Goal: Task Accomplishment & Management: Manage account settings

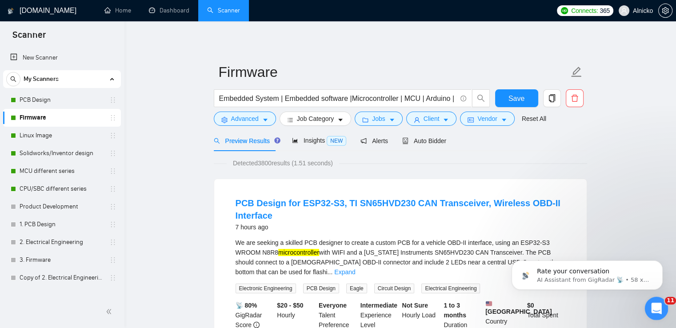
click at [655, 308] on icon "Відкрити програму для спілкування Intercom" at bounding box center [655, 307] width 15 height 15
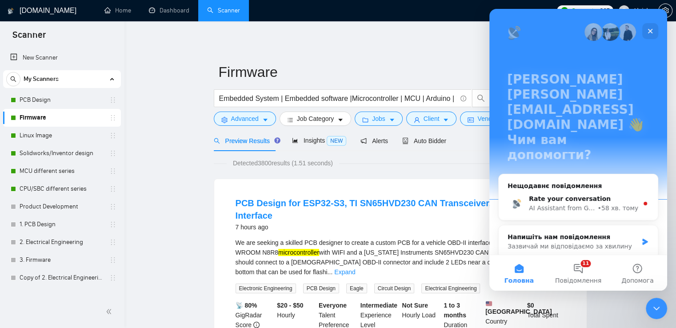
scroll to position [105, 0]
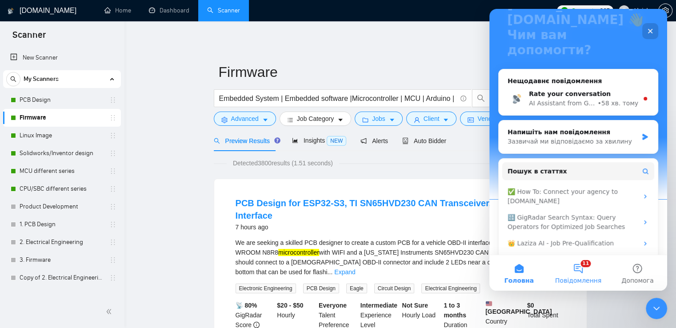
click at [574, 266] on button "11 Повідомлення" at bounding box center [577, 273] width 59 height 36
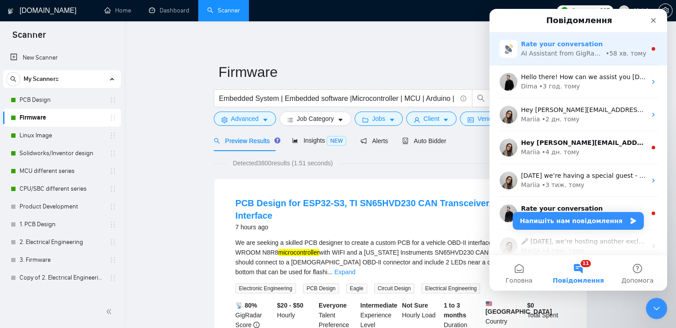
click at [607, 44] on div "Rate your conversation" at bounding box center [583, 44] width 125 height 9
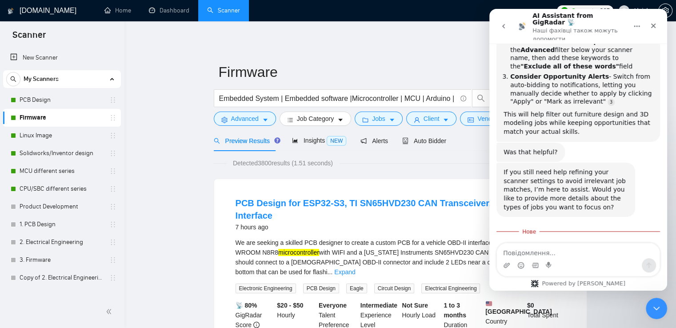
scroll to position [1299, 0]
click at [501, 23] on icon "go back" at bounding box center [503, 26] width 7 height 7
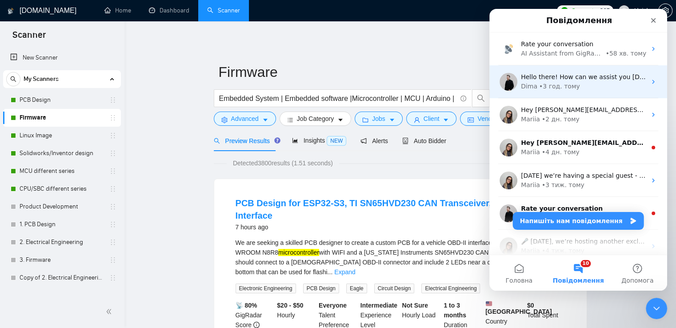
click at [605, 87] on div "Dima • 3 год. тому" at bounding box center [583, 86] width 125 height 9
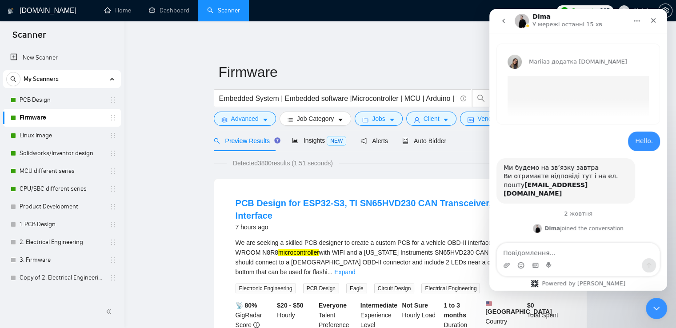
scroll to position [38, 0]
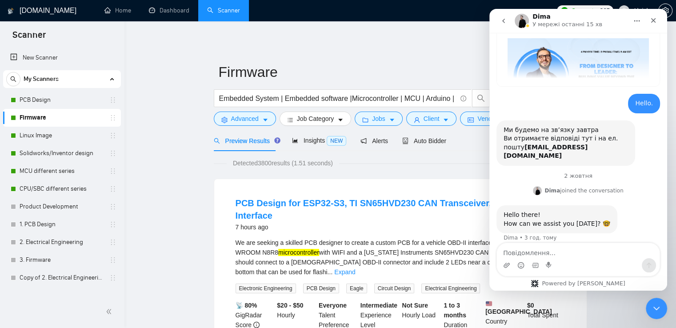
click at [565, 253] on textarea "Повідомлення..." at bounding box center [578, 250] width 163 height 15
type textarea "Hello. Yes. I had a problem yerstaday. I"
click at [505, 20] on icon "go back" at bounding box center [503, 20] width 7 height 7
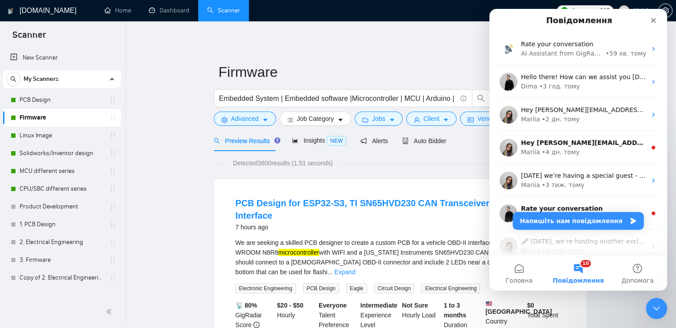
scroll to position [0, 0]
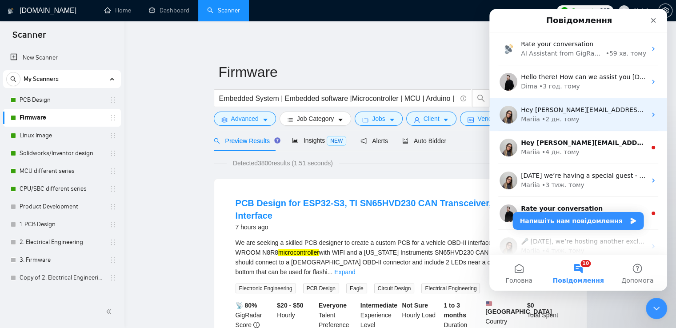
click at [601, 122] on div "Mariia • 2 дн. тому" at bounding box center [583, 119] width 125 height 9
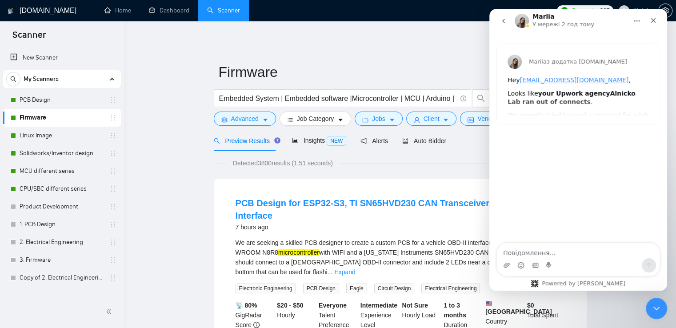
scroll to position [178, 0]
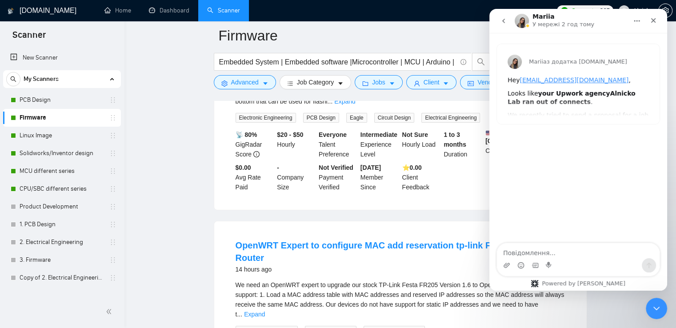
click at [505, 20] on icon "go back" at bounding box center [503, 20] width 7 height 7
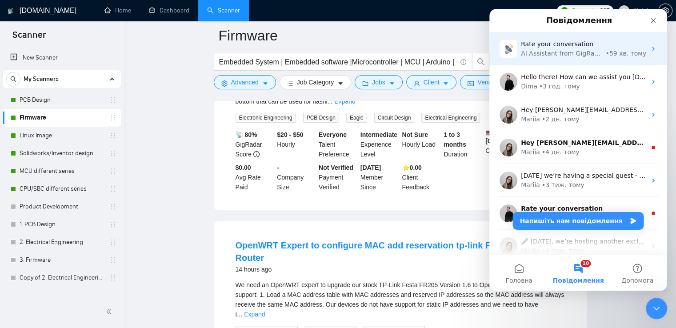
click at [627, 46] on div "Rate your conversation" at bounding box center [583, 44] width 125 height 9
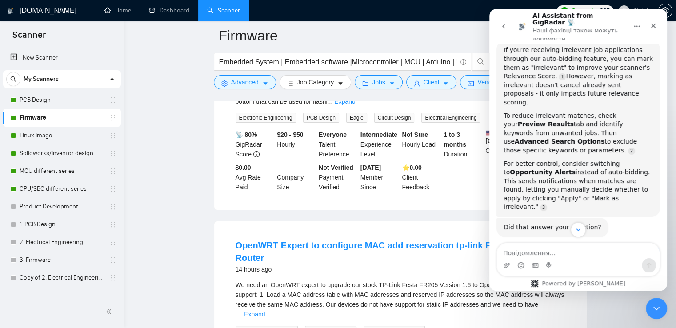
scroll to position [0, 0]
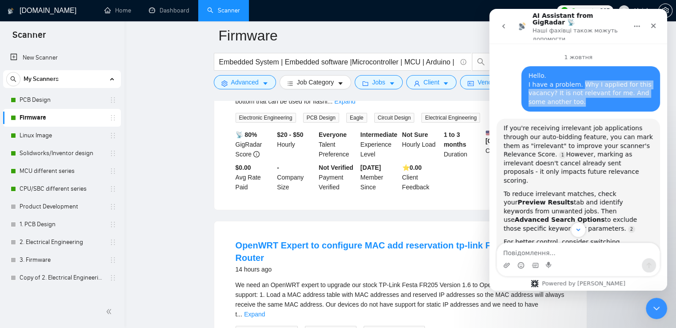
drag, startPoint x: 574, startPoint y: 79, endPoint x: 581, endPoint y: 95, distance: 17.5
click at [581, 95] on div "Hello. I have a problem. Why I applied for this vacancy? It is not relevant for…" at bounding box center [590, 89] width 124 height 35
copy div "Why I applied for this vacancy? It is not relevant for me. And some another too."
click at [508, 23] on button "go back" at bounding box center [503, 26] width 17 height 17
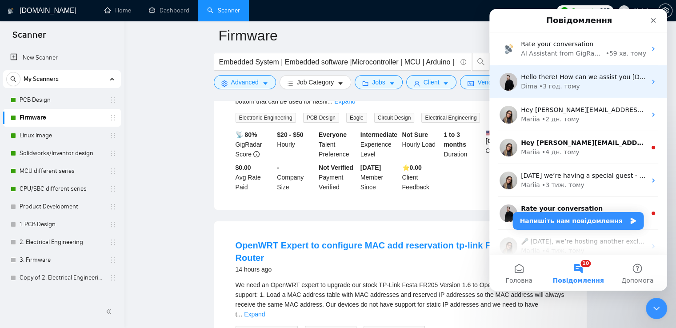
click at [594, 91] on div "Hello there! How can we assist you [DATE]? 🤓 Dima • 3 год. тому" at bounding box center [578, 81] width 178 height 33
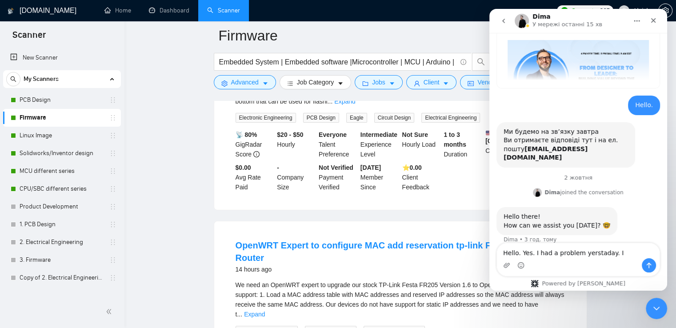
scroll to position [38, 0]
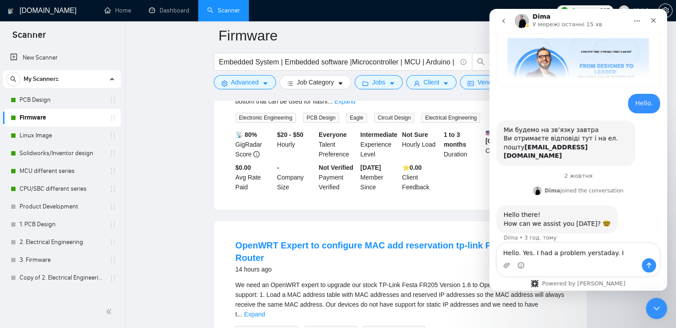
click at [610, 252] on textarea "Hello. Yes. I had a problem yerstaday. I" at bounding box center [578, 250] width 163 height 15
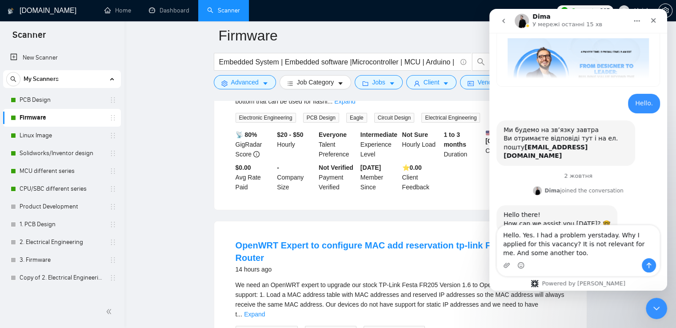
scroll to position [56, 0]
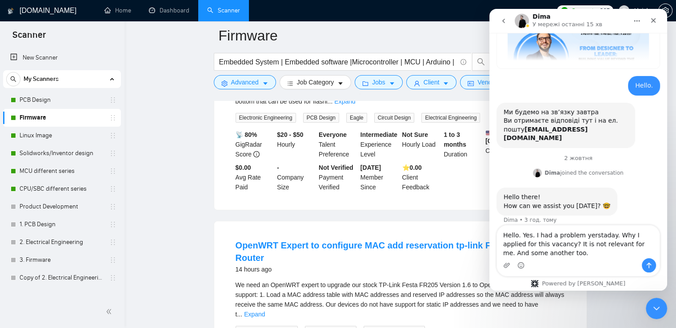
click at [565, 236] on textarea "Hello. Yes. I had a problem yerstaday. Why I applied for this vacancy? It is no…" at bounding box center [578, 241] width 163 height 33
click at [489, 9] on lt-span "problem ," at bounding box center [489, 9] width 0 height 0
click at [589, 237] on textarea "Hello. Yes. I had a problem, yerstaday. Why I applied for this vacancy? It is n…" at bounding box center [578, 241] width 163 height 33
click at [489, 9] on lt-strong "sterday" at bounding box center [489, 9] width 0 height 0
click at [578, 238] on textarea "Hello. Yes. I had a problem, [DATE]. Why I applied for this vacancy? It is not …" at bounding box center [578, 241] width 163 height 33
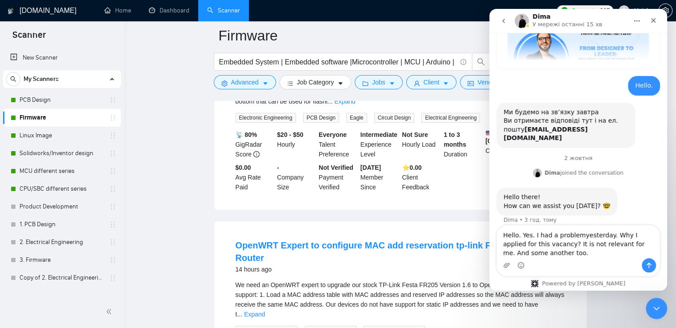
type textarea "Hello. Yes. I had a problem [DATE]. Why I applied for this vacancy? It is not r…"
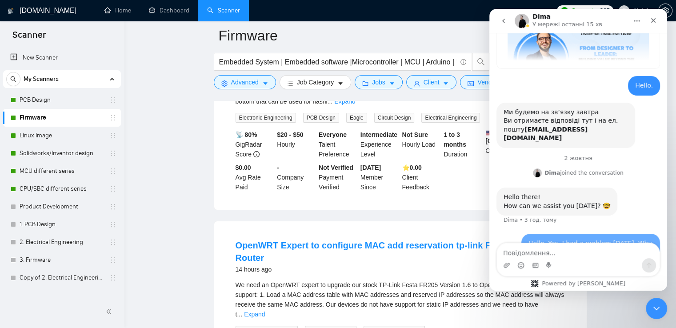
scroll to position [82, 0]
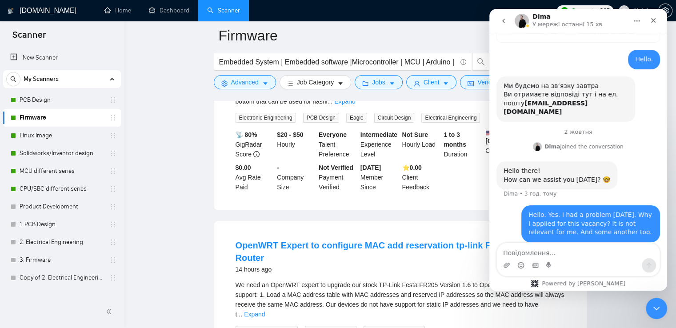
click at [503, 22] on icon "go back" at bounding box center [503, 20] width 7 height 7
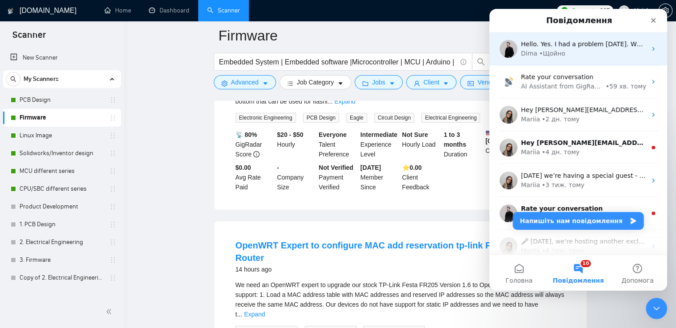
scroll to position [0, 0]
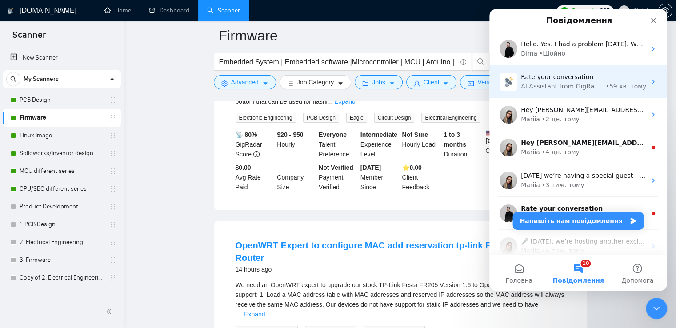
click at [610, 80] on div "Rate your conversation" at bounding box center [583, 76] width 125 height 9
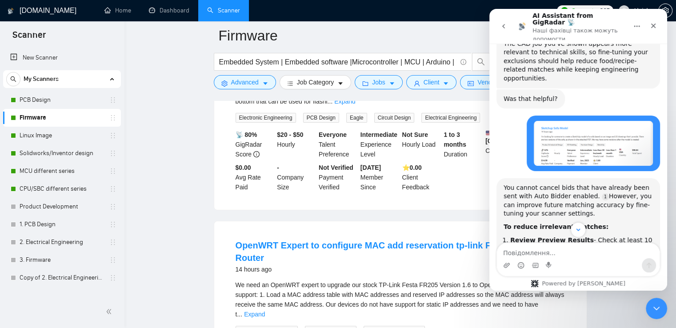
scroll to position [700, 0]
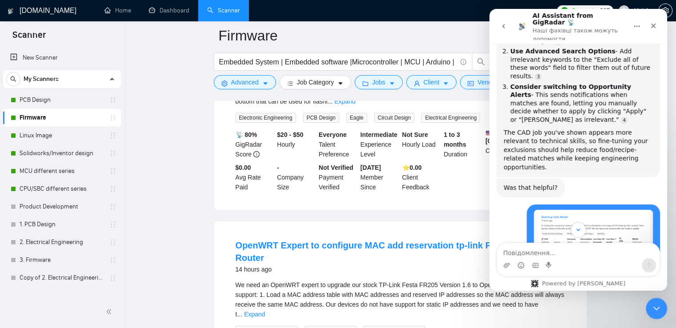
click at [583, 210] on img "kateryna.skoryk@alnicko.com каже…" at bounding box center [592, 232] width 119 height 44
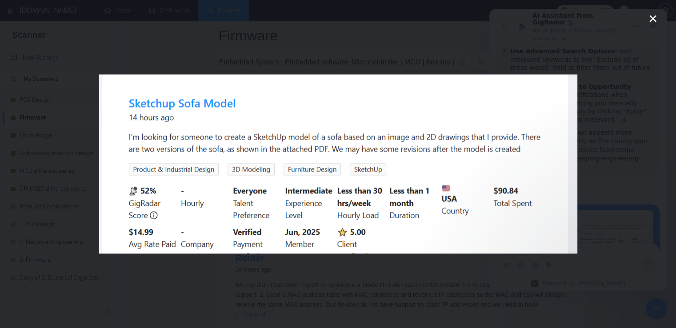
click at [655, 21] on icon "Закрити" at bounding box center [652, 18] width 7 height 7
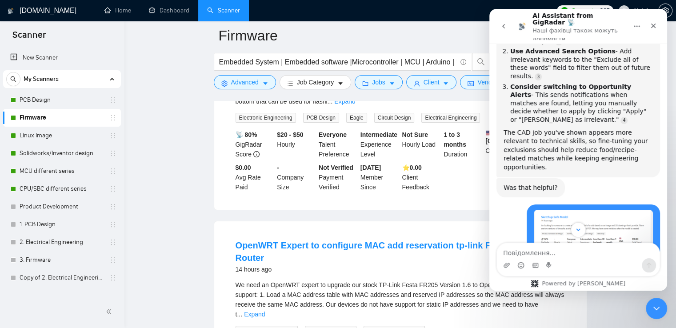
click at [498, 20] on button "go back" at bounding box center [503, 26] width 17 height 17
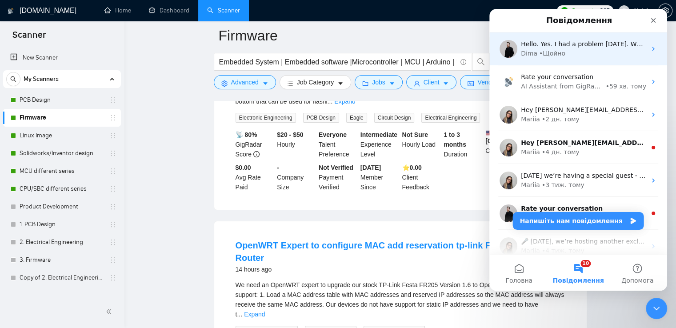
click at [566, 54] on div "Dima • Щойно" at bounding box center [583, 53] width 125 height 9
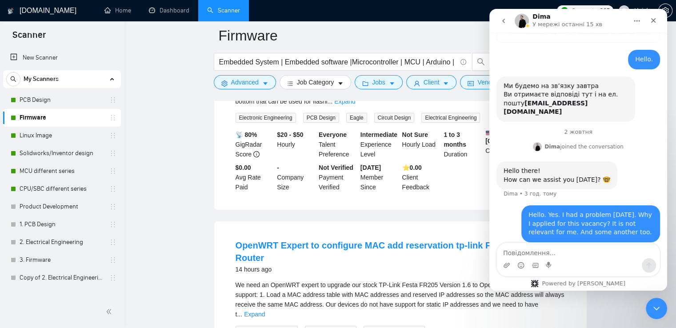
click at [552, 254] on textarea "Повідомлення..." at bounding box center [578, 250] width 163 height 15
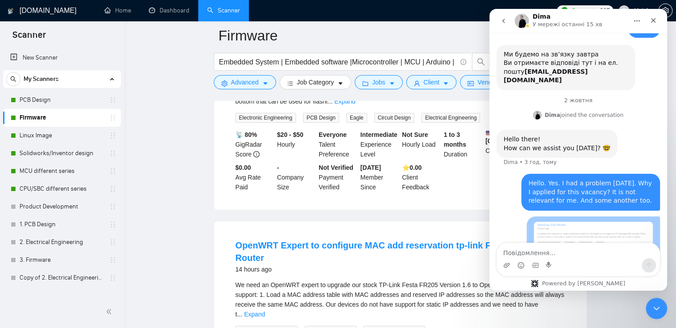
scroll to position [135, 0]
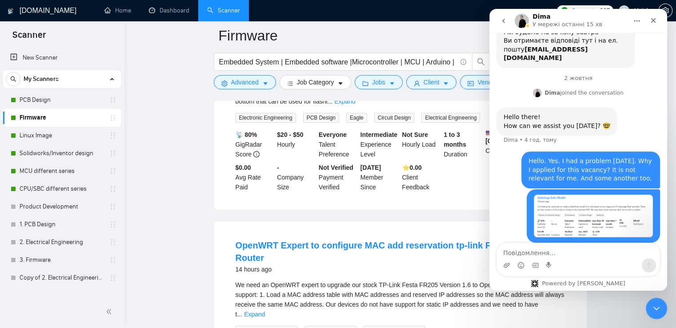
click at [501, 16] on button "go back" at bounding box center [503, 20] width 17 height 17
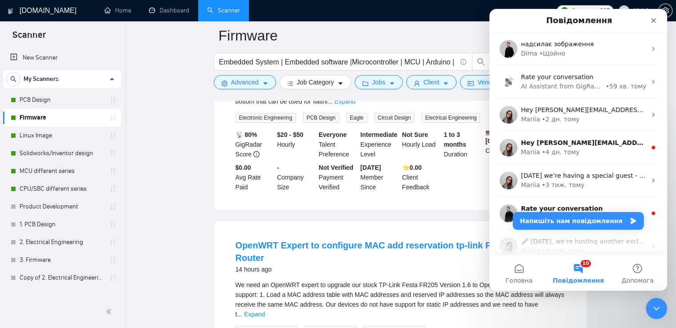
scroll to position [0, 0]
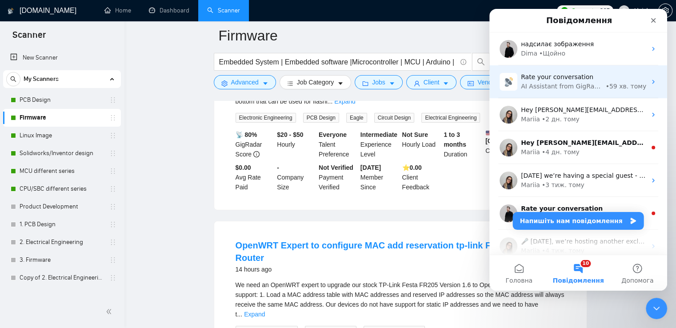
click at [620, 83] on div "• 59 хв. тому" at bounding box center [625, 86] width 41 height 9
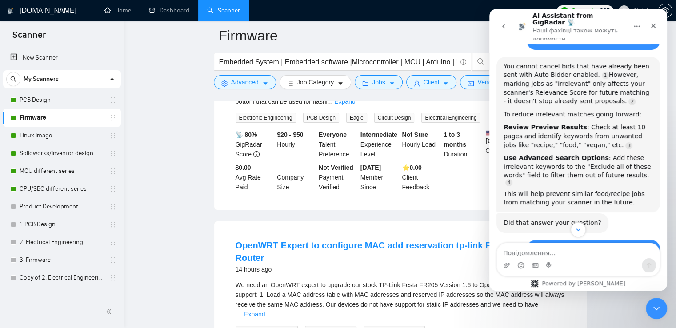
scroll to position [345, 0]
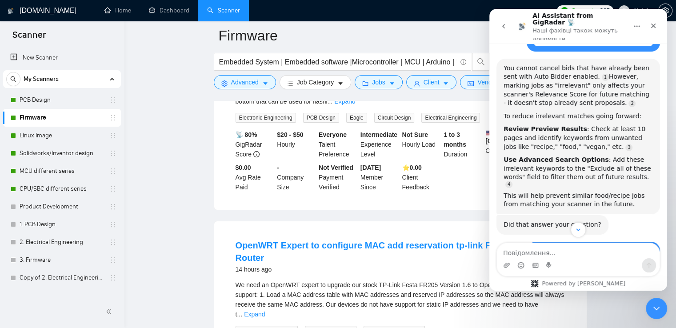
click at [607, 222] on div "Месенджер Intercom" at bounding box center [578, 229] width 178 height 15
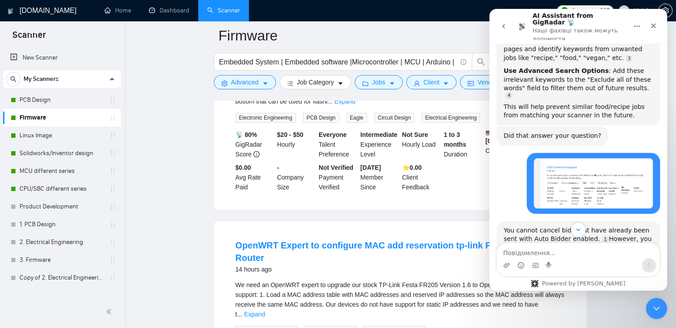
scroll to position [433, 0]
click at [603, 158] on img "kateryna.skoryk@alnicko.com каже…" at bounding box center [592, 183] width 119 height 50
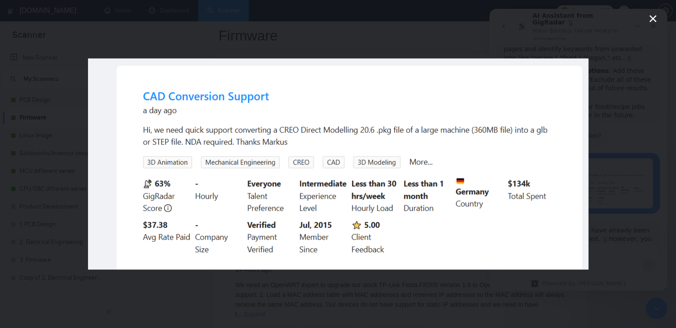
scroll to position [0, 0]
click at [656, 22] on icon "Закрити" at bounding box center [652, 18] width 11 height 11
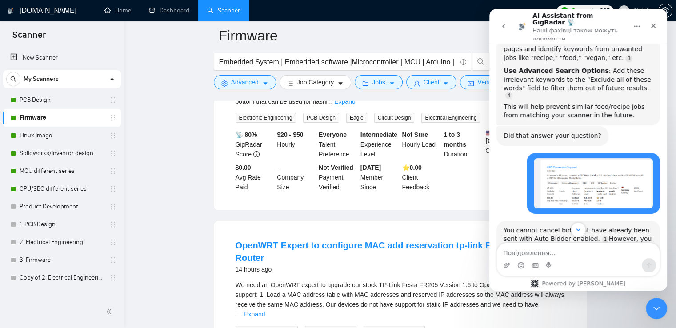
click at [501, 23] on icon "go back" at bounding box center [503, 26] width 7 height 7
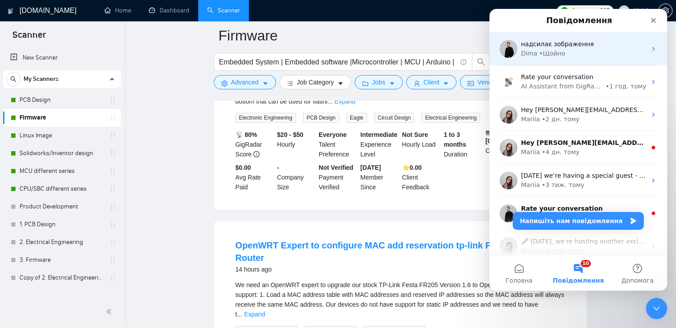
click at [610, 56] on div "Dima • Щойно" at bounding box center [583, 53] width 125 height 9
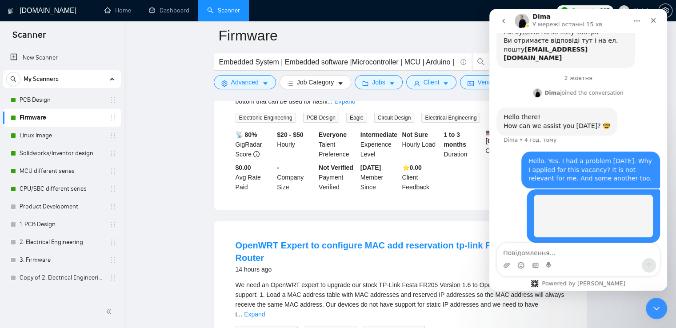
click at [557, 254] on textarea "Повідомлення..." at bounding box center [578, 250] width 163 height 15
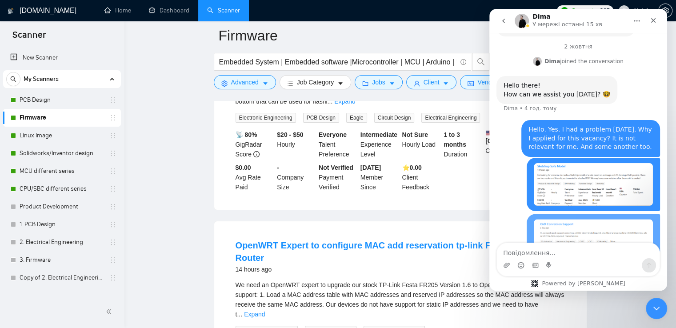
scroll to position [194, 0]
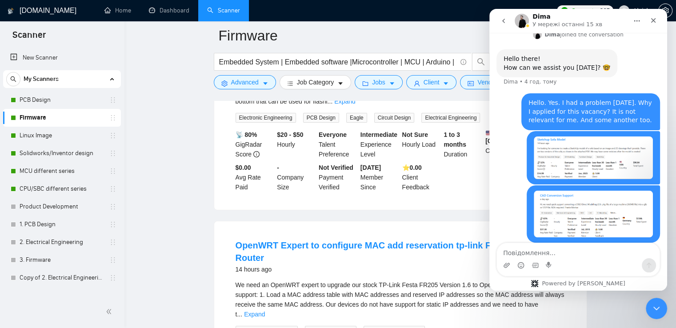
click at [501, 16] on button "go back" at bounding box center [503, 20] width 17 height 17
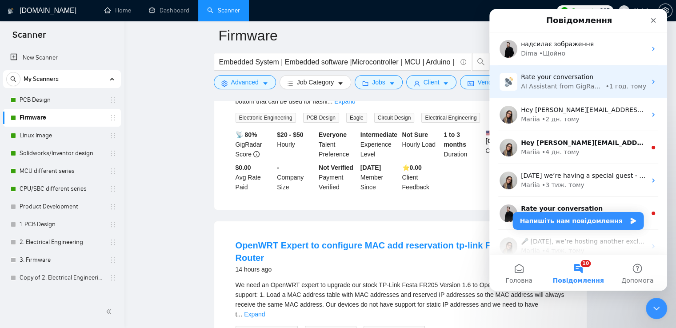
click at [630, 75] on div "Rate your conversation" at bounding box center [583, 76] width 125 height 9
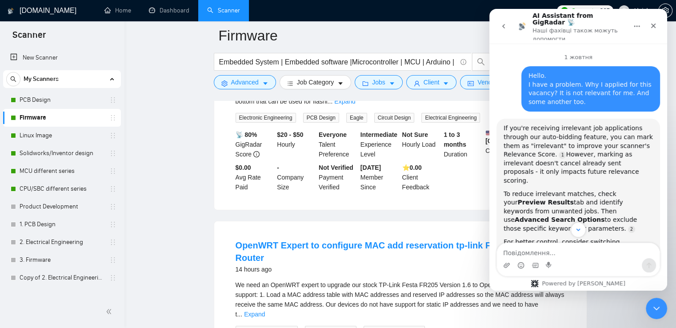
scroll to position [178, 0]
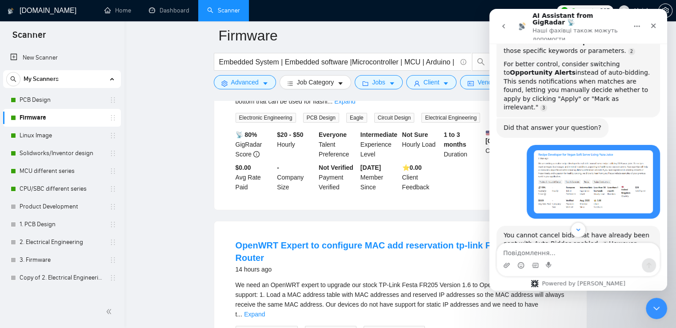
click at [609, 150] on img "kateryna.skoryk@alnicko.com каже…" at bounding box center [592, 181] width 119 height 63
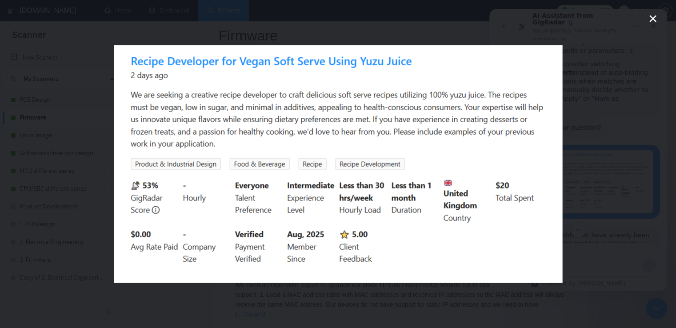
click at [621, 140] on div "Месенджер Intercom" at bounding box center [338, 164] width 676 height 328
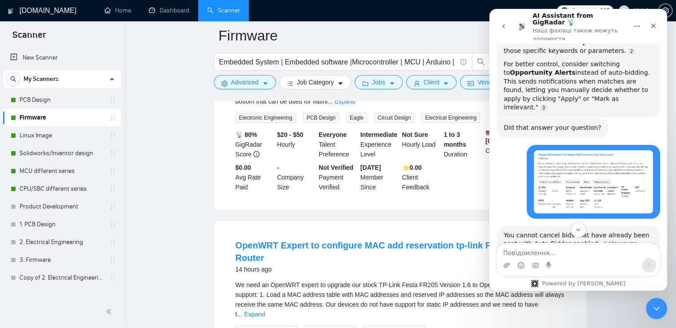
click at [504, 23] on icon "go back" at bounding box center [503, 26] width 7 height 7
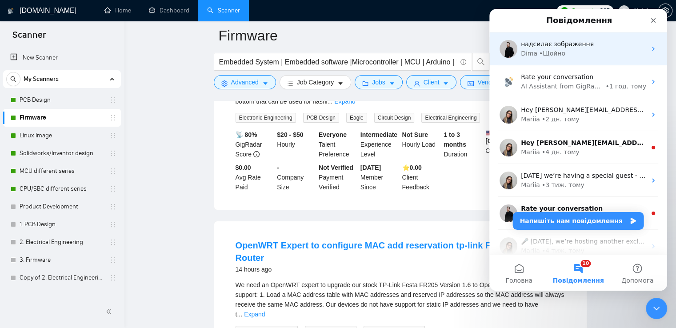
click at [592, 59] on div "надсилає зображення Dima • Щойно" at bounding box center [578, 48] width 178 height 33
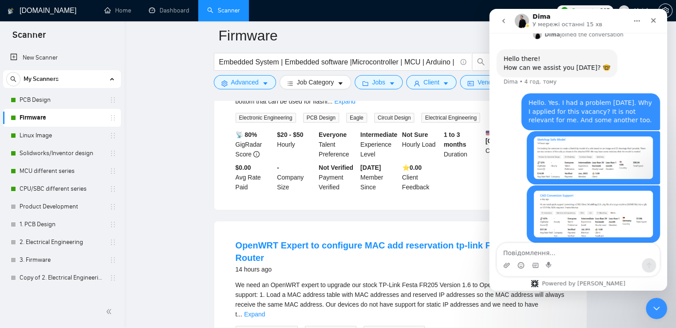
click at [564, 249] on textarea "Повідомлення..." at bounding box center [578, 250] width 163 height 15
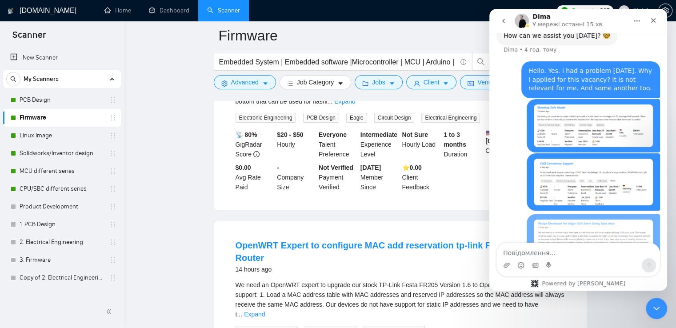
scroll to position [269, 0]
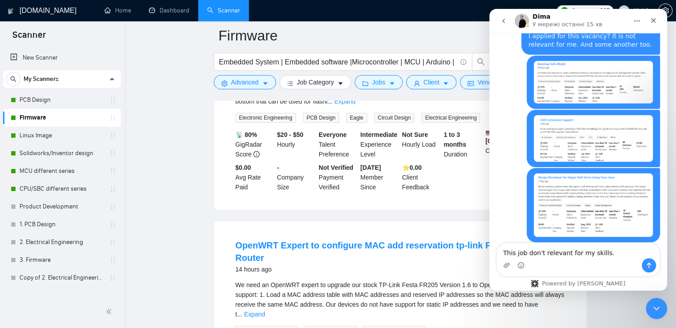
type textarea "This job don't relevant for my skills."
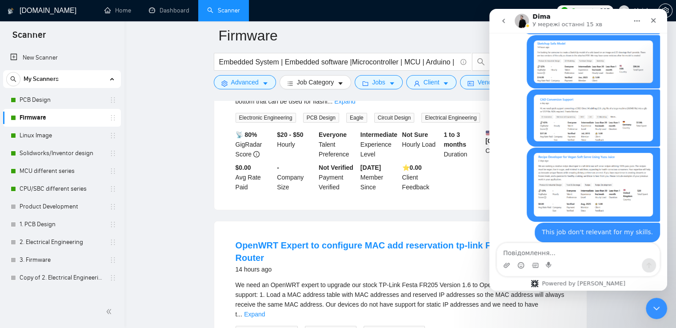
click at [649, 17] on icon "Закрити" at bounding box center [652, 20] width 7 height 7
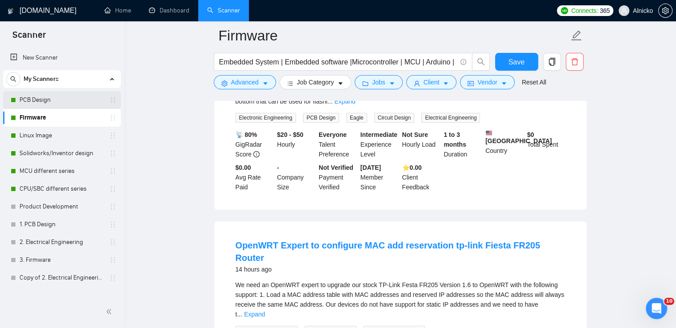
click at [44, 99] on link "PCB Design" at bounding box center [62, 100] width 84 height 18
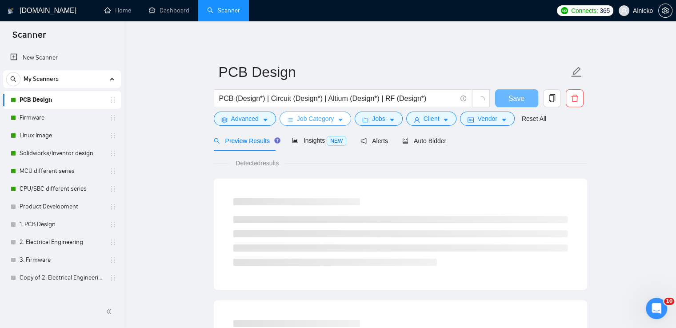
scroll to position [323, 0]
click at [389, 120] on icon "caret-down" at bounding box center [392, 120] width 6 height 6
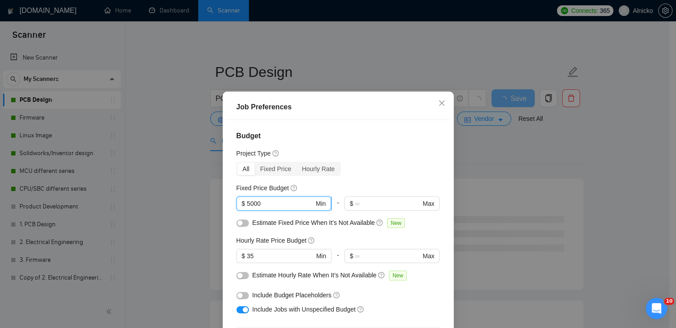
drag, startPoint x: 261, startPoint y: 205, endPoint x: 244, endPoint y: 202, distance: 17.2
click at [246, 202] on input "5000" at bounding box center [279, 204] width 67 height 10
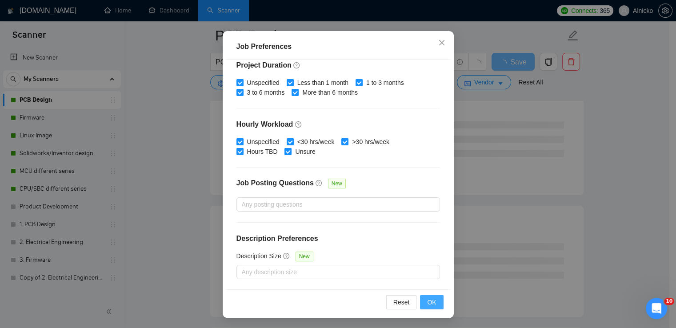
scroll to position [178, 0]
type input "1000"
click at [428, 304] on span "OK" at bounding box center [431, 302] width 9 height 10
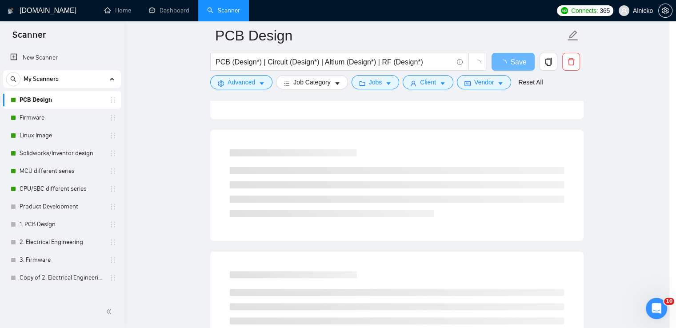
scroll to position [22, 0]
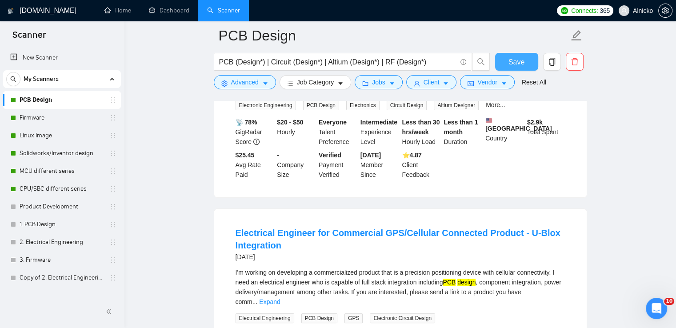
click at [523, 60] on span "Save" at bounding box center [516, 61] width 16 height 11
click at [40, 113] on link "Firmware" at bounding box center [62, 118] width 84 height 18
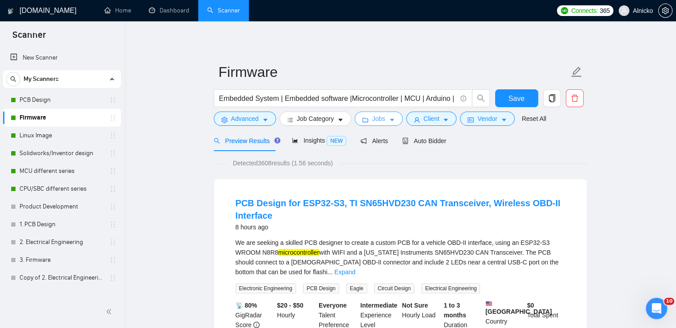
click at [389, 117] on span "caret-down" at bounding box center [392, 119] width 6 height 7
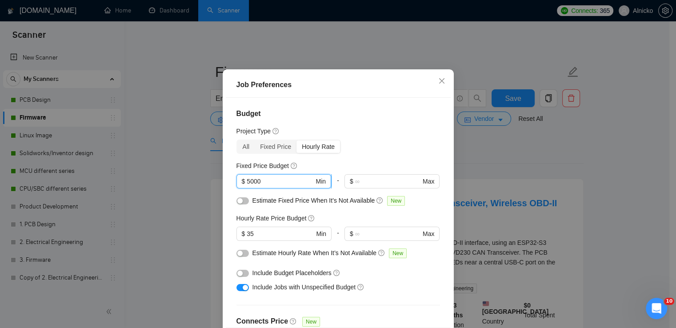
click at [236, 188] on span "$ 5000 Min" at bounding box center [283, 181] width 95 height 14
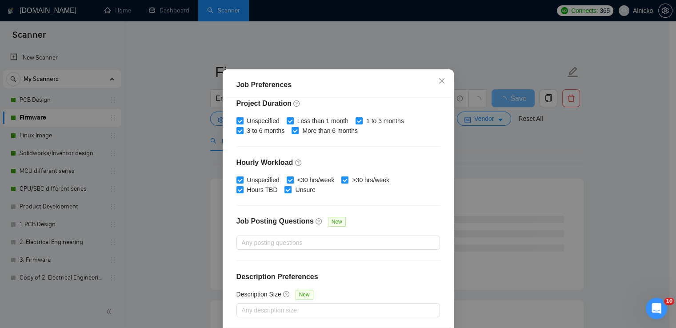
scroll to position [60, 0]
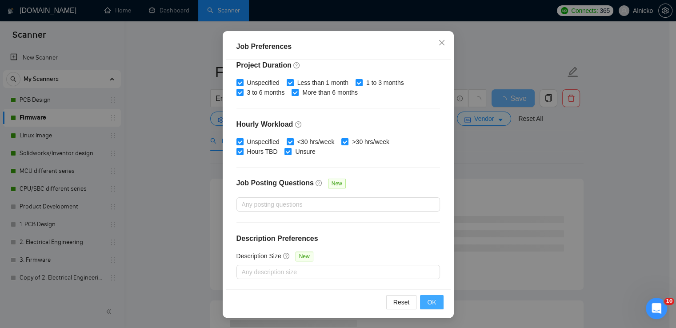
type input "1000"
click at [427, 302] on span "OK" at bounding box center [431, 302] width 9 height 10
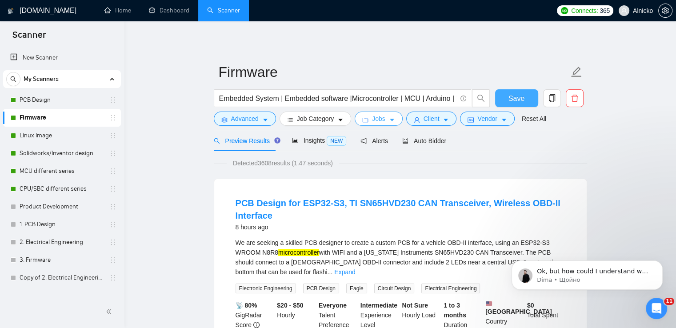
scroll to position [324, 0]
click at [512, 95] on span "Save" at bounding box center [516, 98] width 16 height 11
click at [41, 136] on link "Linux Image" at bounding box center [62, 136] width 84 height 18
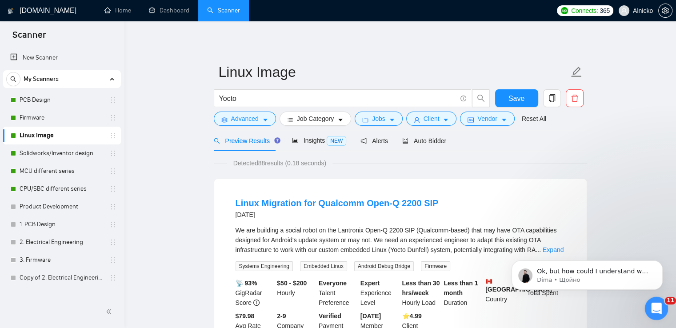
click at [653, 303] on icon "Відкрити програму для спілкування Intercom" at bounding box center [655, 307] width 15 height 15
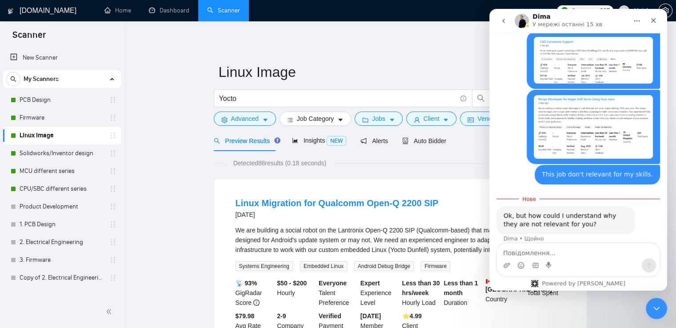
scroll to position [339, 0]
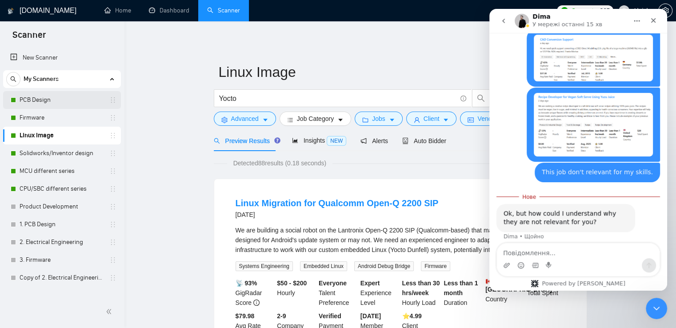
click at [38, 98] on link "PCB Design" at bounding box center [62, 100] width 84 height 18
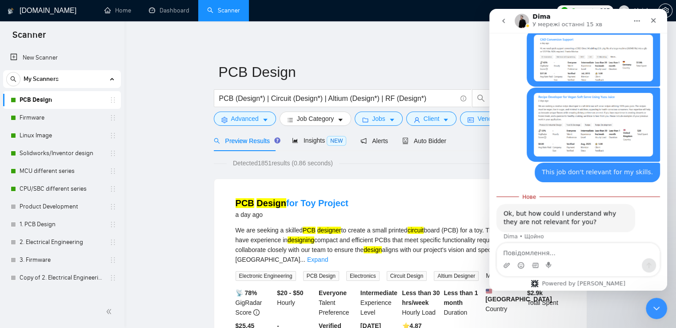
click at [576, 103] on img "kateryna.skoryk@alnicko.com каже…" at bounding box center [592, 125] width 119 height 64
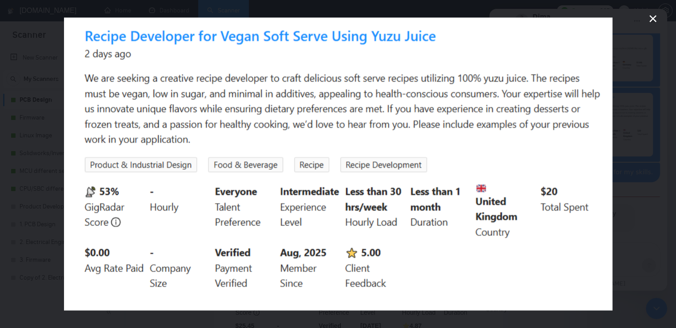
click at [655, 19] on icon "Закрити" at bounding box center [652, 18] width 11 height 11
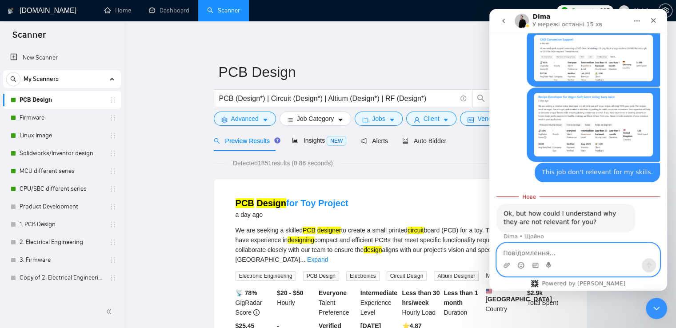
click at [532, 248] on textarea "Повідомлення..." at bounding box center [578, 250] width 163 height 15
type textarea "this job hasn't any skills that I choose"
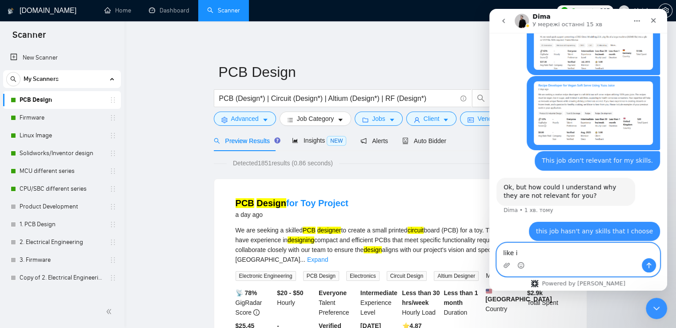
type textarea "like it"
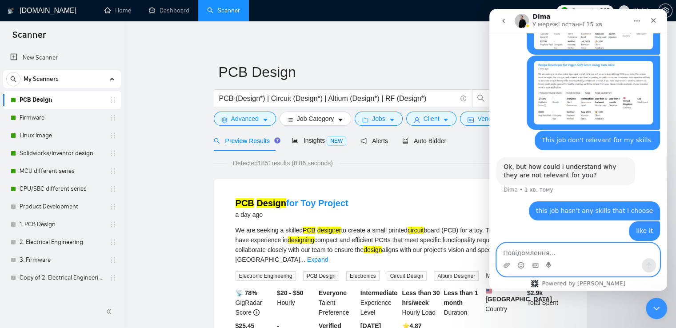
click at [545, 246] on textarea "Повідомлення..." at bounding box center [578, 250] width 163 height 15
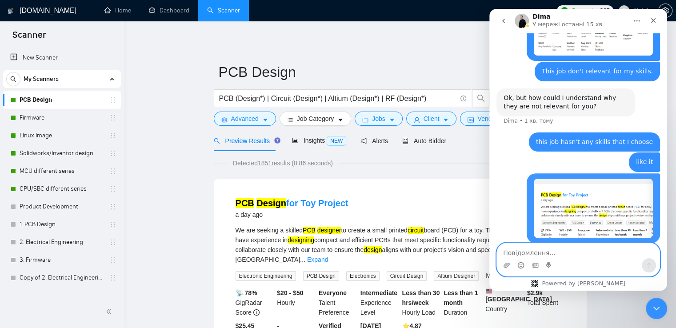
scroll to position [442, 0]
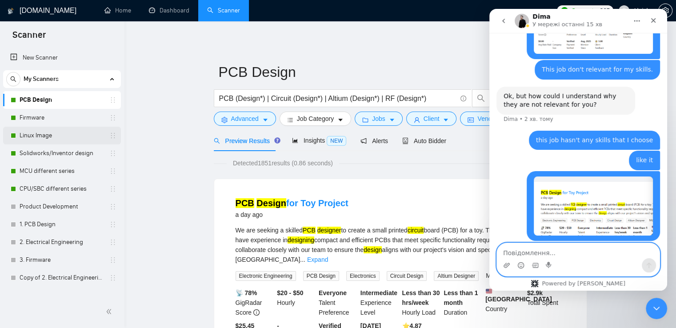
click at [37, 135] on link "Linux Image" at bounding box center [62, 136] width 84 height 18
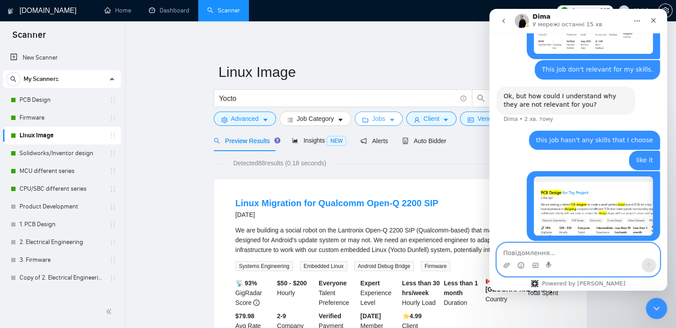
click at [373, 121] on span "Jobs" at bounding box center [378, 119] width 13 height 10
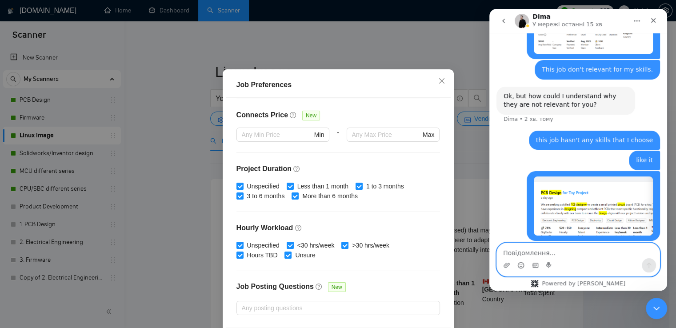
scroll to position [49, 0]
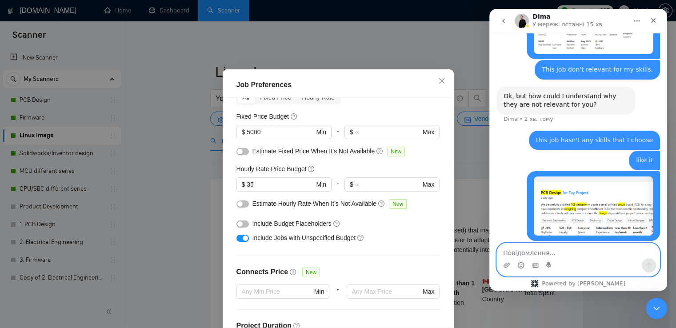
drag, startPoint x: 274, startPoint y: 159, endPoint x: 226, endPoint y: 153, distance: 48.3
click at [226, 153] on div "Budget Project Type All Fixed Price Hourly Rate Fixed Price Budget $ 5000 Min -…" at bounding box center [338, 213] width 225 height 230
click at [261, 137] on input "5000" at bounding box center [279, 132] width 67 height 10
drag, startPoint x: 254, startPoint y: 156, endPoint x: 234, endPoint y: 156, distance: 20.0
click at [236, 139] on span "$ 5000 Min" at bounding box center [283, 132] width 95 height 14
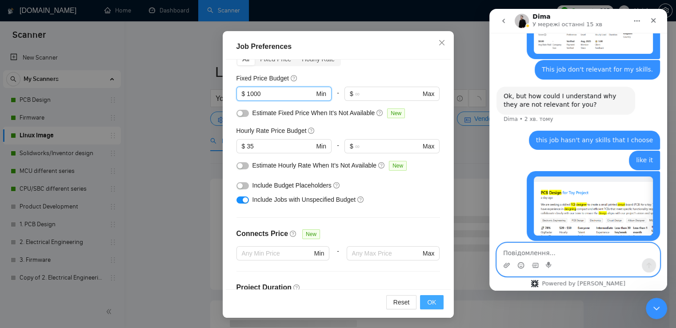
type input "1000"
click at [434, 301] on button "OK" at bounding box center [431, 302] width 23 height 14
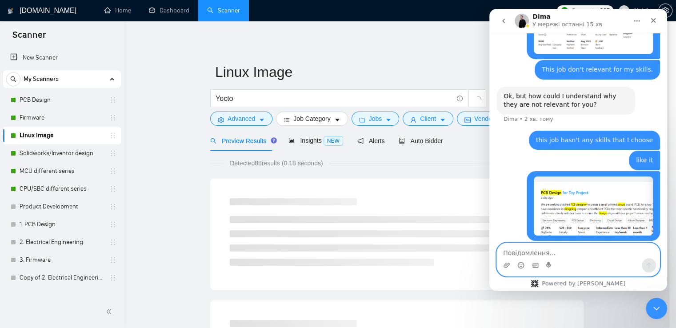
scroll to position [22, 0]
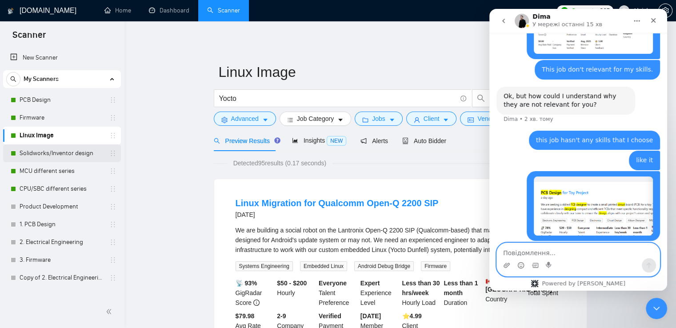
click at [63, 154] on link "Solidworks/Inventor design" at bounding box center [62, 153] width 84 height 18
drag, startPoint x: 1143, startPoint y: 31, endPoint x: 655, endPoint y: 20, distance: 487.8
click at [655, 20] on icon "Закрити" at bounding box center [652, 20] width 7 height 7
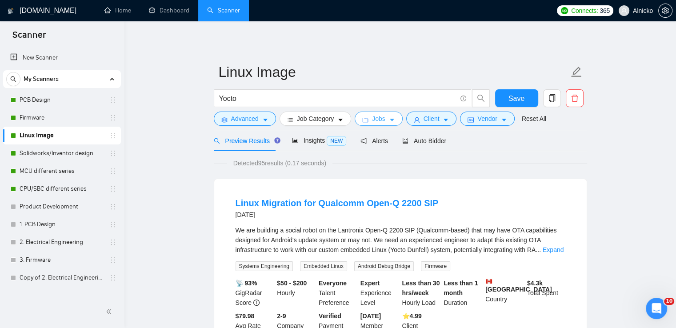
click at [366, 117] on button "Jobs" at bounding box center [378, 118] width 48 height 14
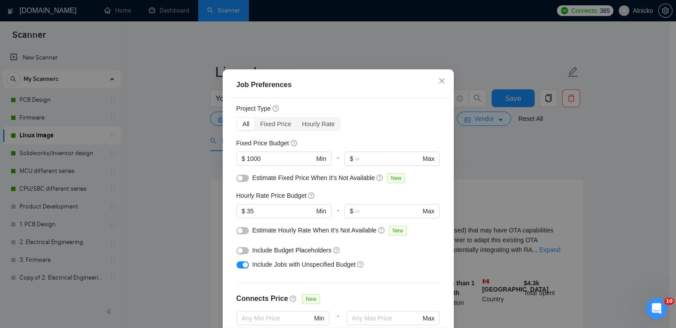
scroll to position [0, 0]
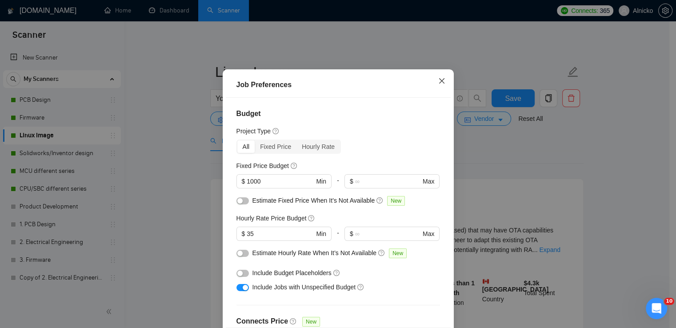
click at [438, 84] on icon "close" at bounding box center [441, 80] width 7 height 7
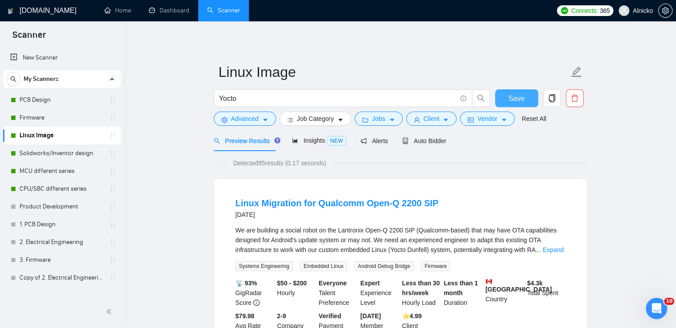
click at [519, 95] on span "Save" at bounding box center [516, 98] width 16 height 11
click at [43, 152] on link "Solidworks/Inventor design" at bounding box center [62, 153] width 84 height 18
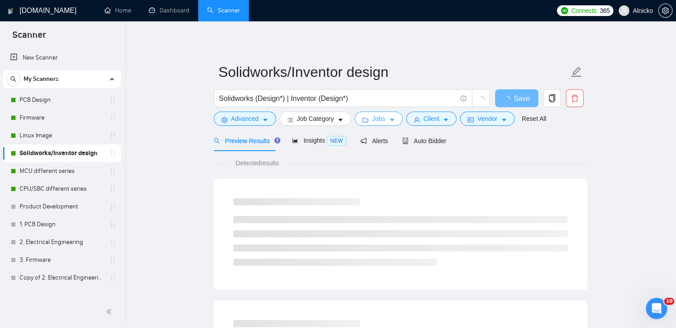
click at [389, 123] on icon "caret-down" at bounding box center [392, 120] width 6 height 6
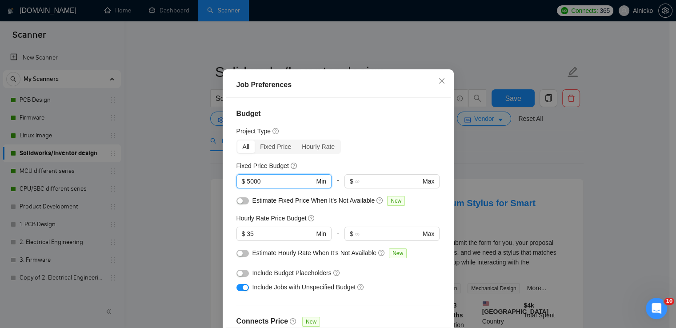
drag, startPoint x: 239, startPoint y: 200, endPoint x: 215, endPoint y: 200, distance: 24.9
click at [215, 200] on div "Job Preferences Budget Project Type All Fixed Price Hourly Rate Fixed Price Bud…" at bounding box center [338, 164] width 676 height 328
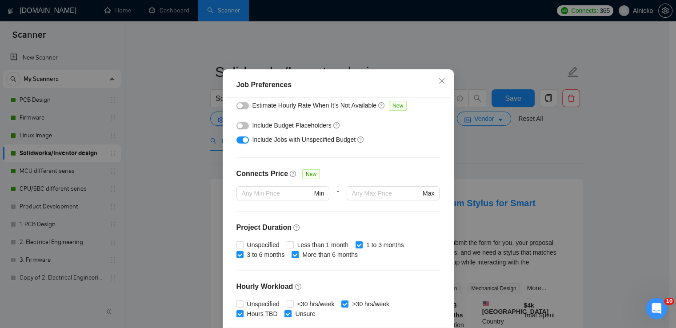
scroll to position [271, 0]
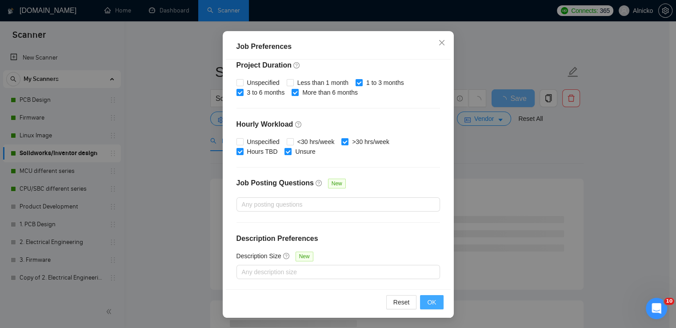
type input "1000"
click at [428, 301] on span "OK" at bounding box center [431, 302] width 9 height 10
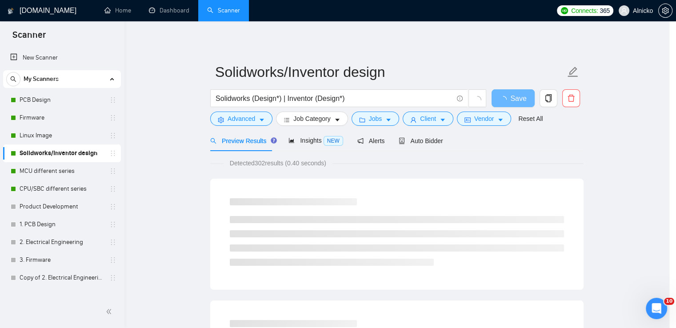
scroll to position [22, 0]
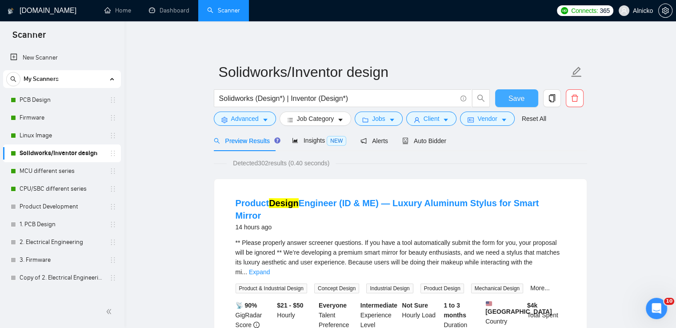
click at [524, 97] on button "Save" at bounding box center [516, 98] width 43 height 18
click at [61, 175] on link "MCU different series" at bounding box center [62, 171] width 84 height 18
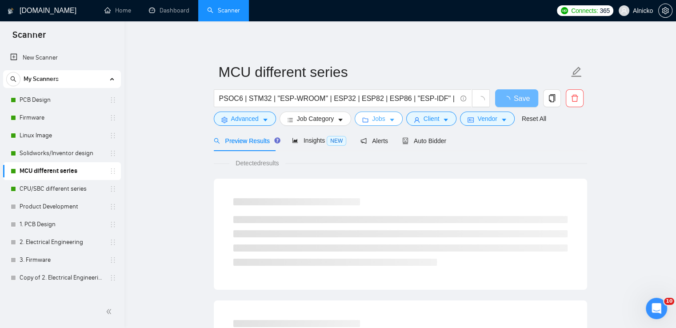
click at [380, 118] on span "Jobs" at bounding box center [378, 119] width 13 height 10
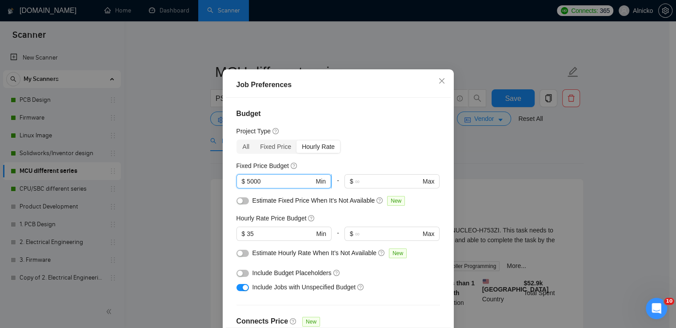
drag, startPoint x: 268, startPoint y: 201, endPoint x: 237, endPoint y: 199, distance: 31.2
click at [237, 188] on span "$ 5000 Min" at bounding box center [283, 181] width 95 height 14
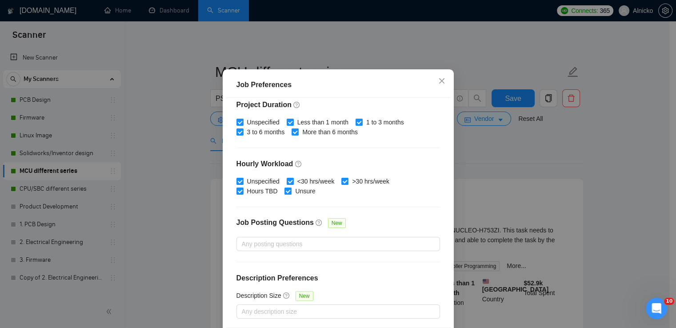
scroll to position [271, 0]
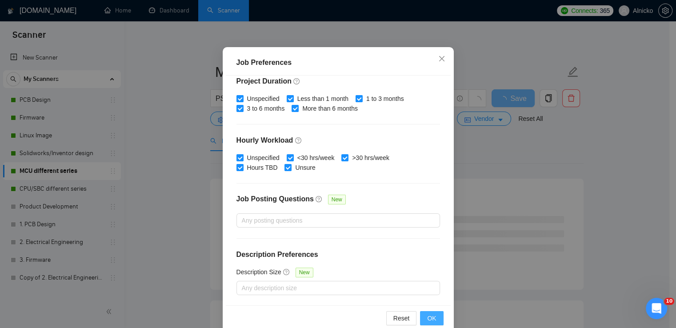
type input "1000"
click at [430, 317] on span "OK" at bounding box center [431, 318] width 9 height 10
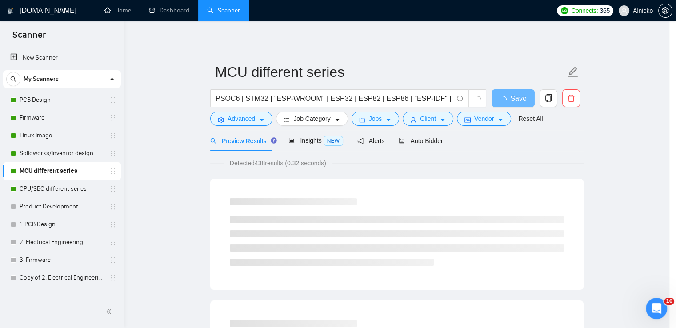
scroll to position [22, 0]
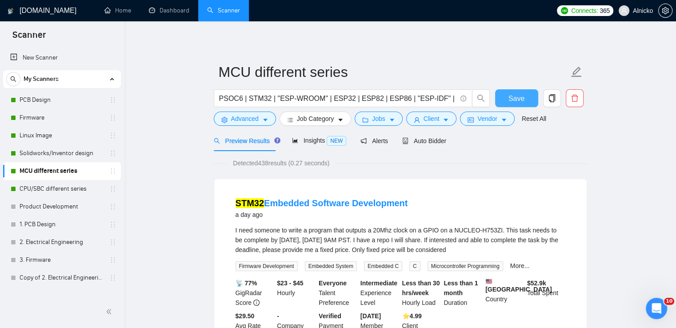
click at [519, 100] on span "Save" at bounding box center [516, 98] width 16 height 11
click at [62, 193] on link "CPU/SBC different series" at bounding box center [62, 189] width 84 height 18
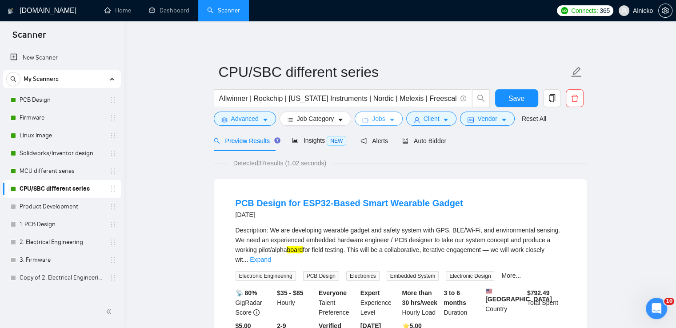
click at [378, 122] on span "Jobs" at bounding box center [378, 119] width 13 height 10
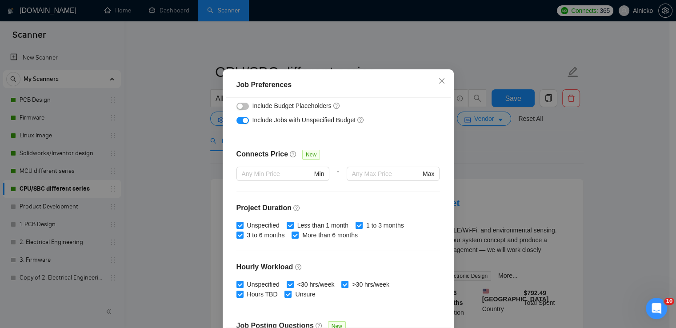
scroll to position [5, 0]
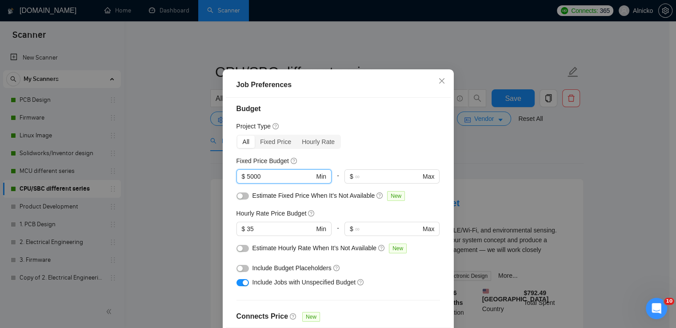
drag, startPoint x: 273, startPoint y: 199, endPoint x: 211, endPoint y: 199, distance: 61.3
click at [211, 199] on div "Job Preferences Budget Project Type All Fixed Price Hourly Rate Fixed Price Bud…" at bounding box center [338, 164] width 676 height 328
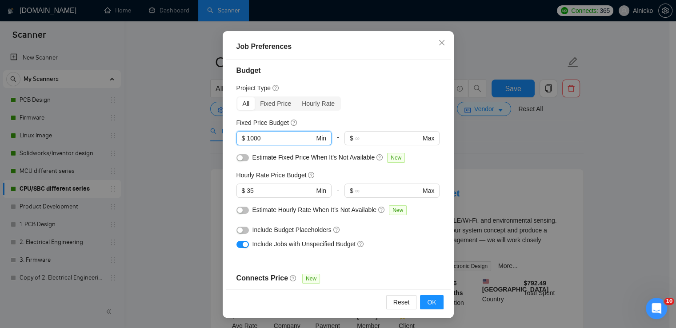
scroll to position [222, 0]
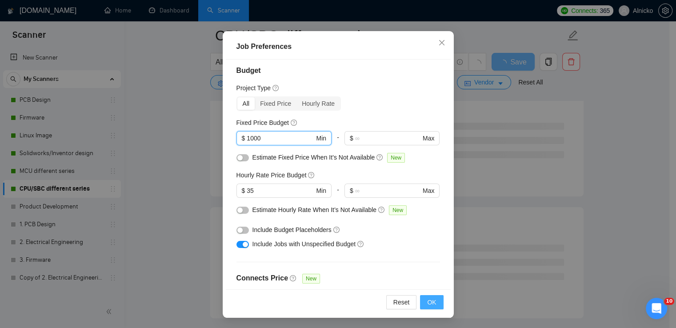
type input "1000"
click at [427, 302] on span "OK" at bounding box center [431, 302] width 9 height 10
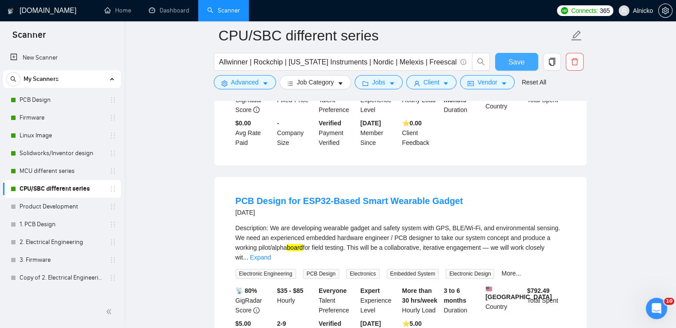
click at [514, 59] on span "Save" at bounding box center [516, 61] width 16 height 11
click at [654, 307] on icon "Відкрити програму для спілкування Intercom" at bounding box center [655, 307] width 15 height 15
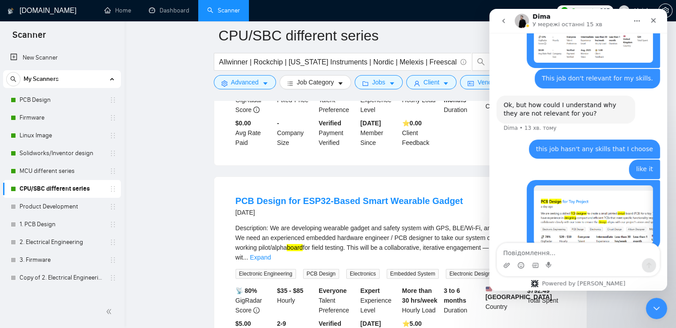
scroll to position [442, 0]
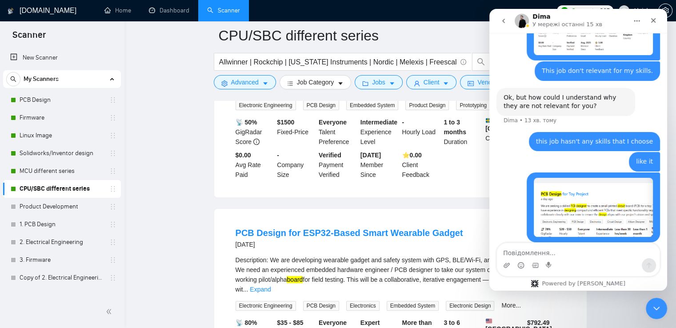
scroll to position [89, 0]
